Goal: Task Accomplishment & Management: Manage account settings

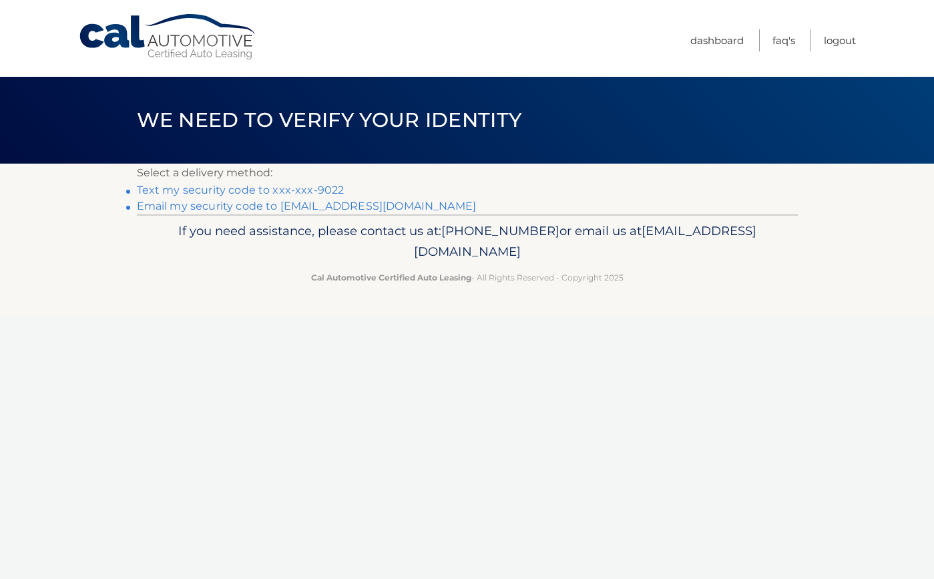
click at [291, 192] on link "Text my security code to xxx-xxx-9022" at bounding box center [241, 190] width 208 height 13
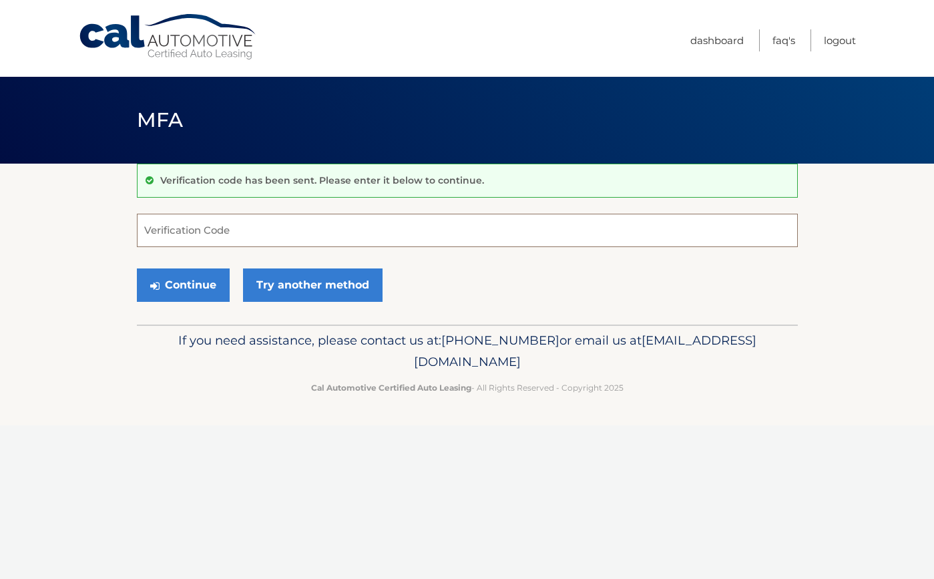
click at [283, 220] on input "Verification Code" at bounding box center [467, 230] width 661 height 33
type input "091900"
click at [182, 284] on button "Continue" at bounding box center [183, 284] width 93 height 33
click at [202, 276] on button "Continue" at bounding box center [183, 284] width 93 height 33
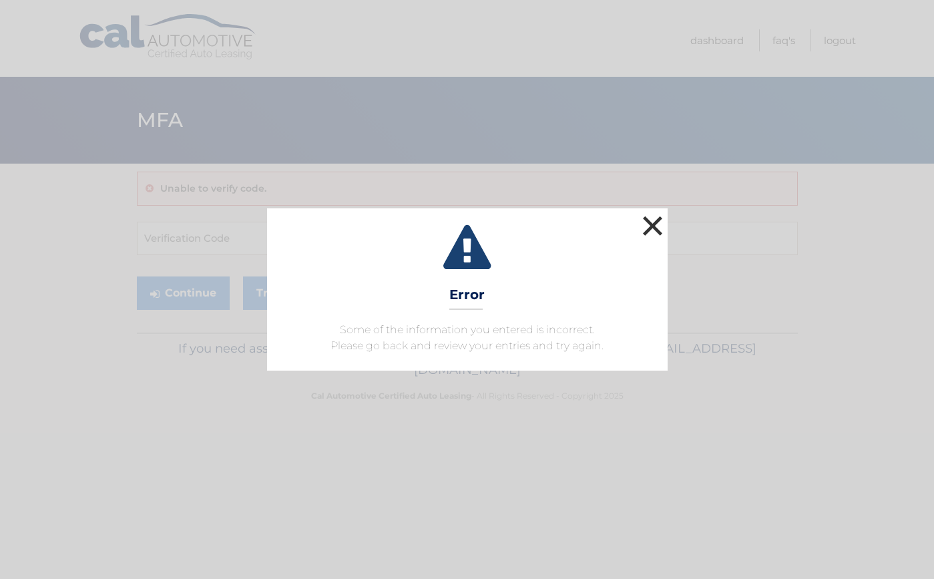
click at [647, 224] on button "×" at bounding box center [652, 225] width 27 height 27
